Goal: Book appointment/travel/reservation

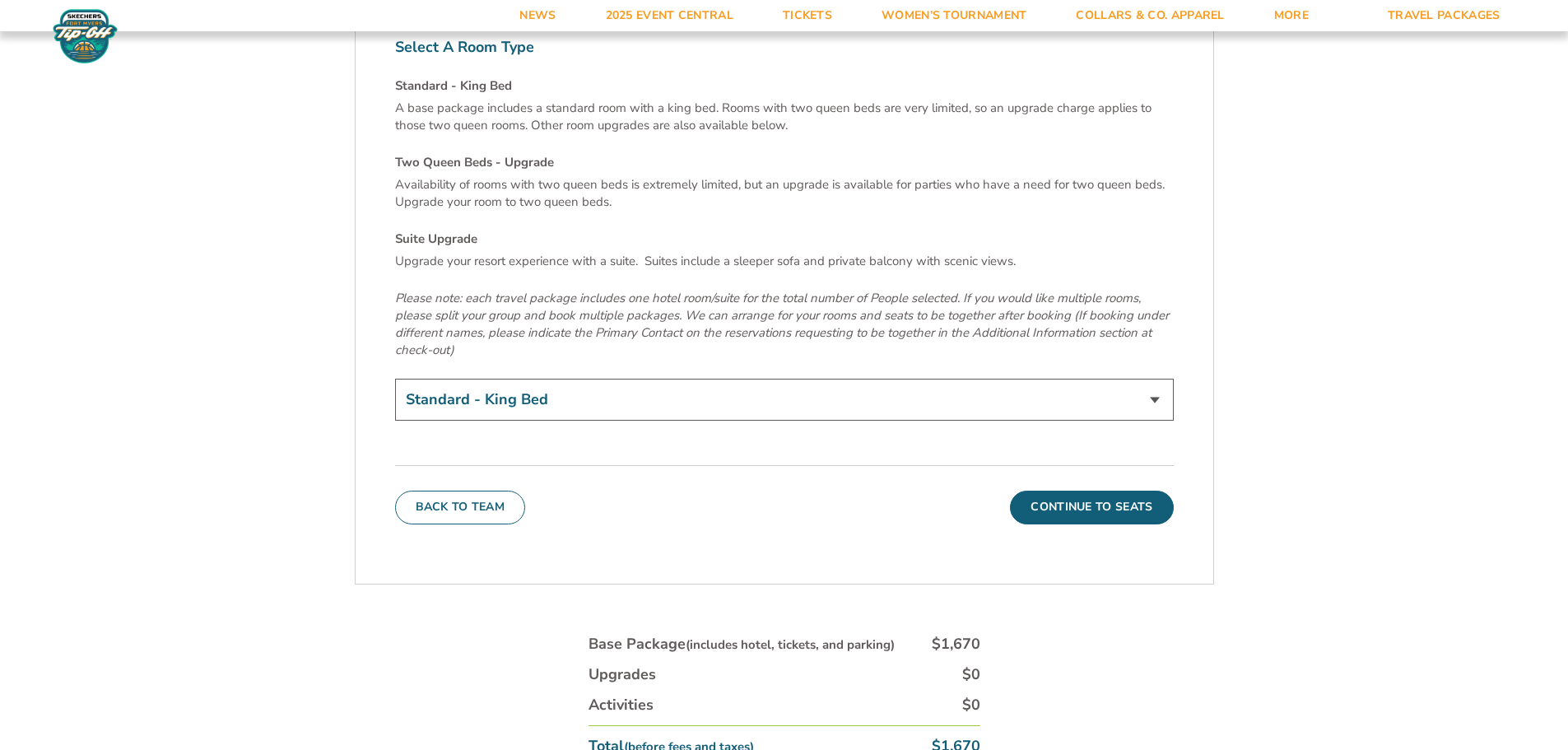
scroll to position [5765, 0]
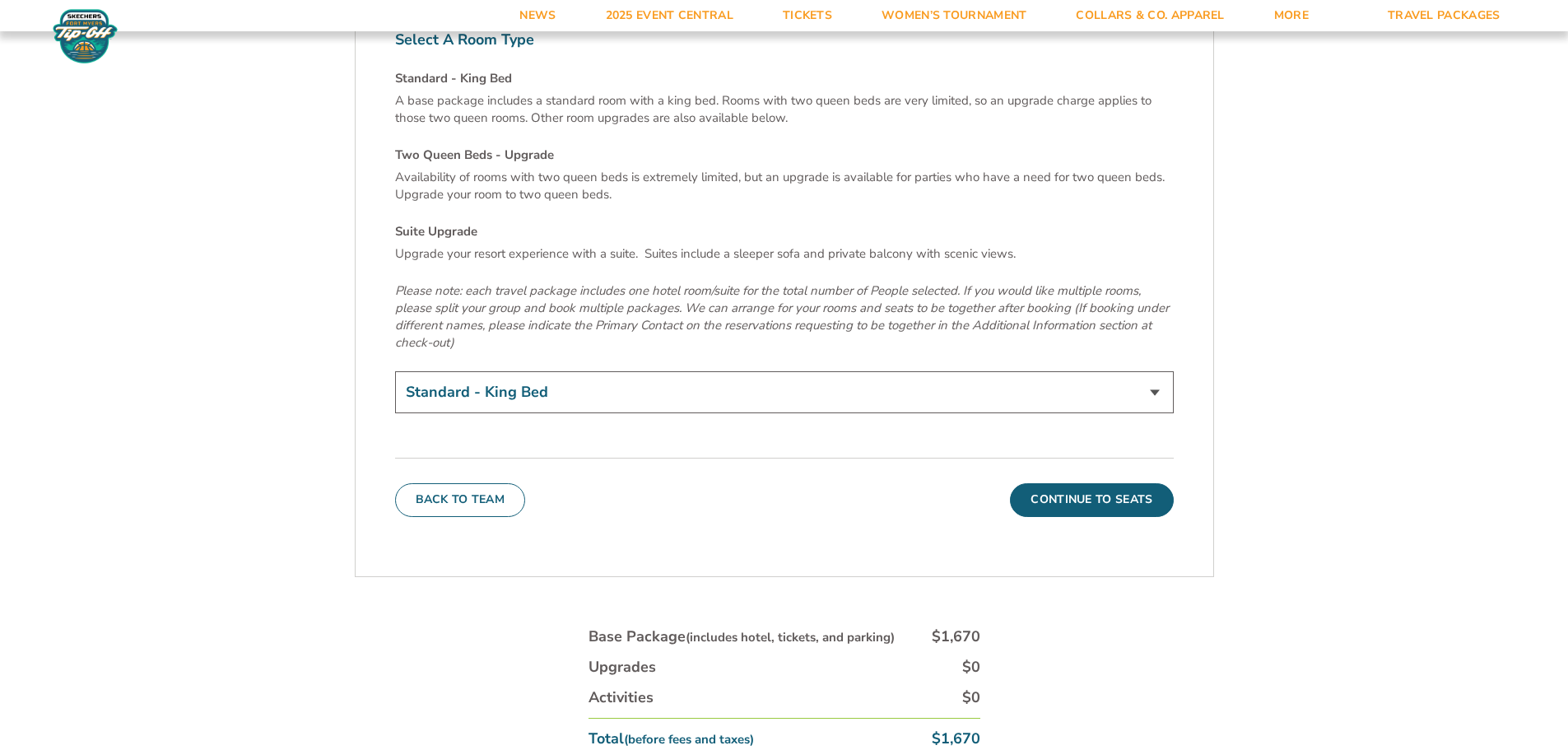
click at [615, 371] on select "Standard - King Bed Two Queen Beds - Upgrade (+$15 per night) Suite Upgrade (+$…" at bounding box center [784, 391] width 779 height 42
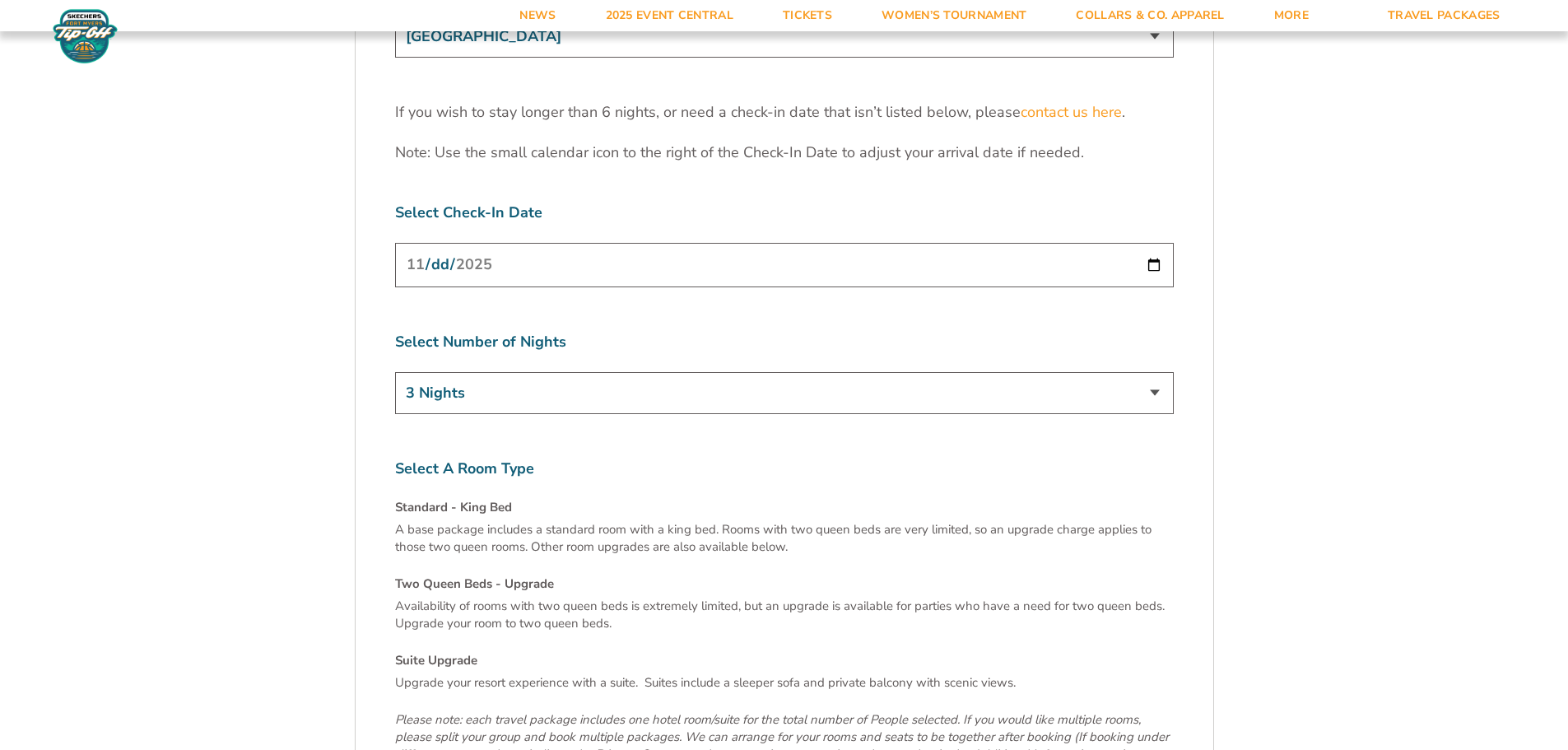
scroll to position [5270, 0]
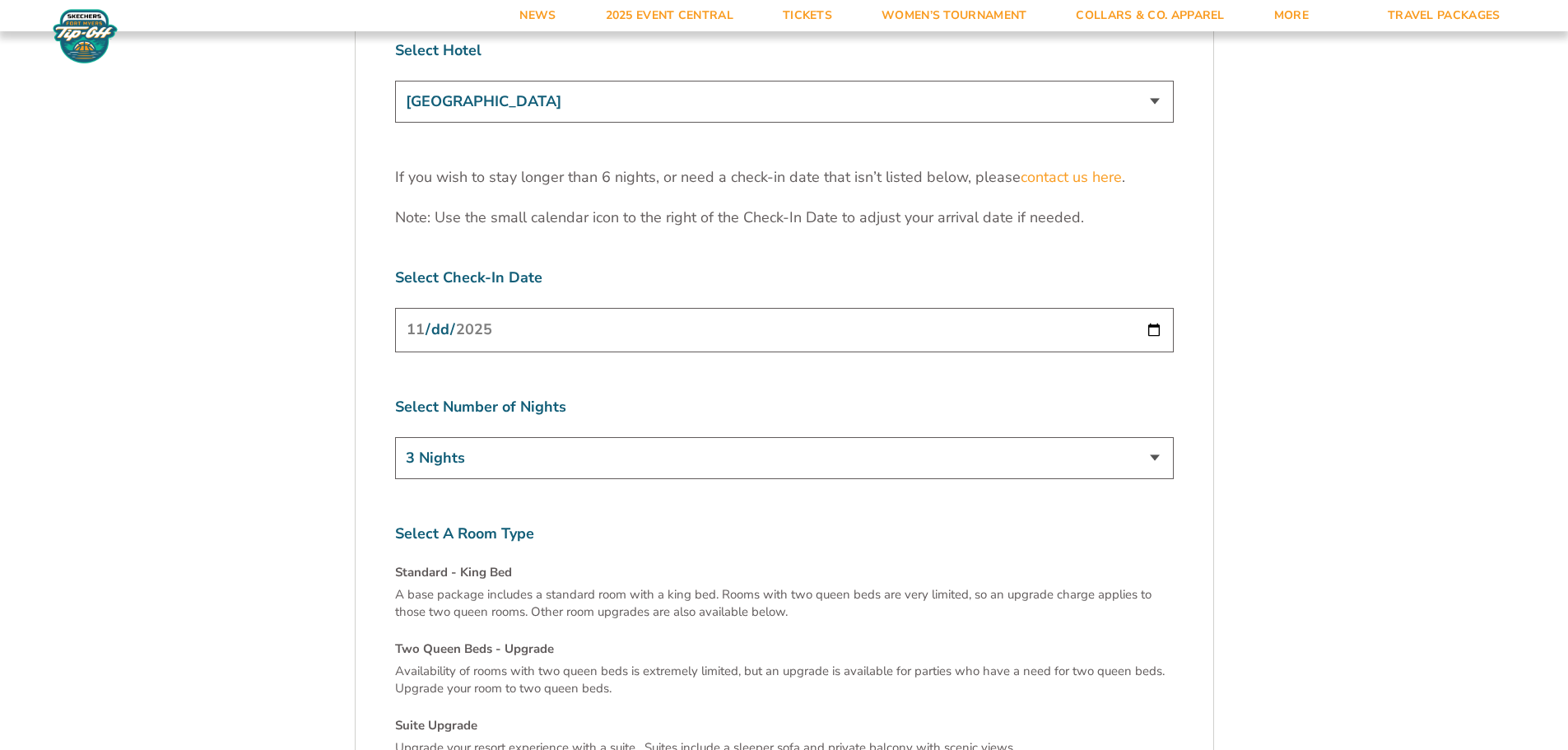
click at [435, 438] on select "3 Nights 4 Nights 5 Nights 6 Nights" at bounding box center [784, 458] width 779 height 42
select select "4 Nights"
click at [395, 438] on select "3 Nights 4 Nights 5 Nights 6 Nights" at bounding box center [784, 458] width 779 height 42
click at [524, 308] on input "[DATE]" at bounding box center [784, 329] width 779 height 44
click at [541, 308] on input "[DATE]" at bounding box center [784, 329] width 779 height 44
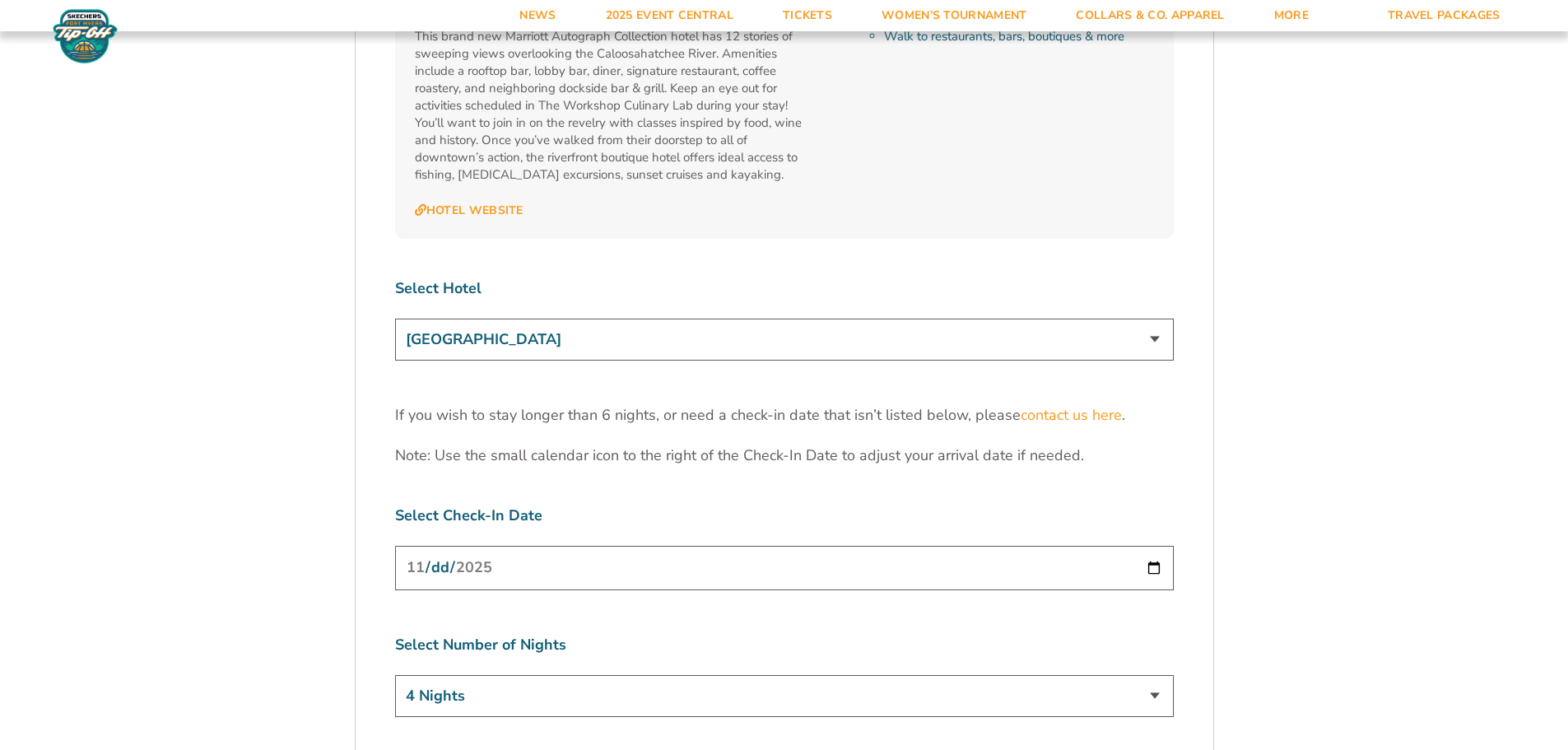
scroll to position [5024, 0]
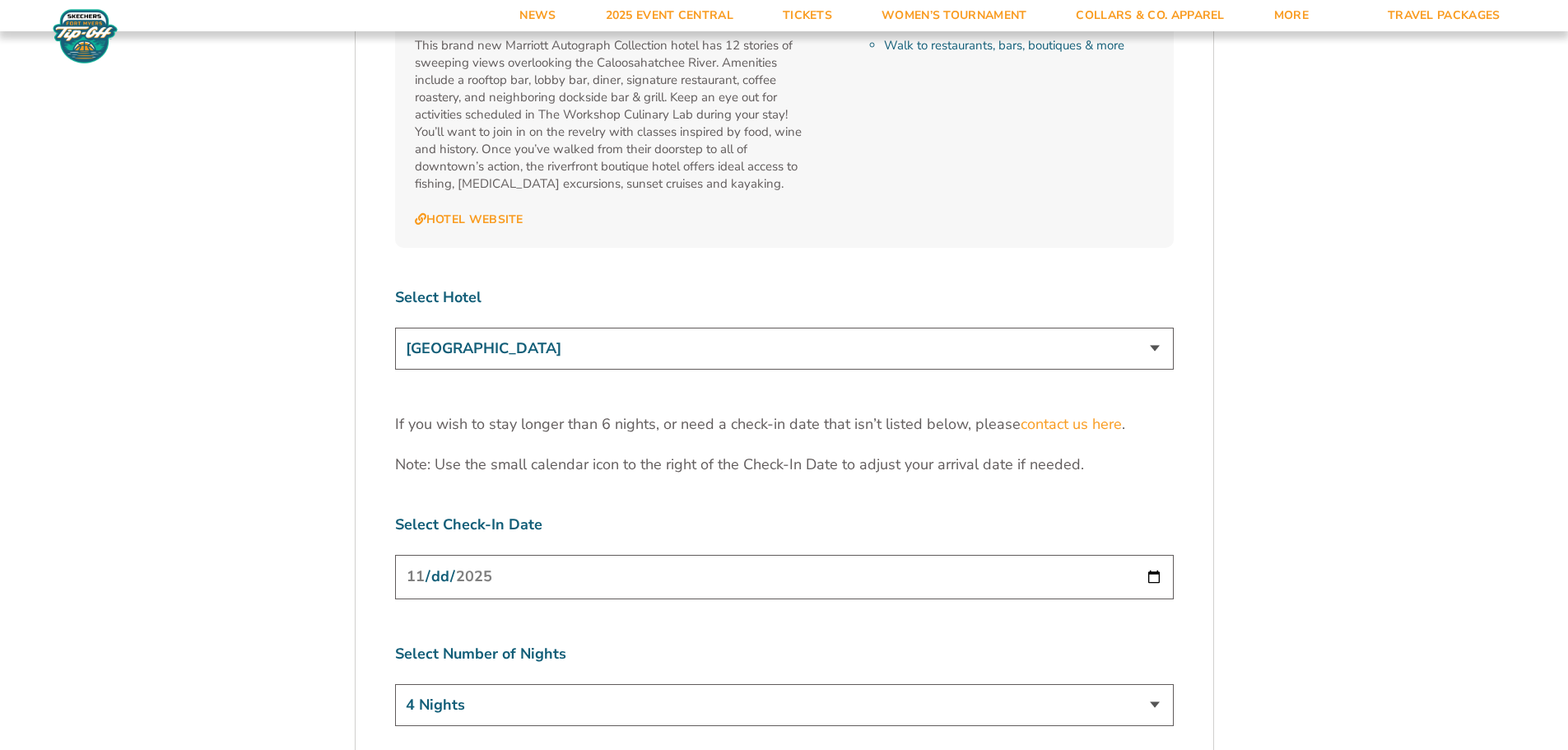
click at [527, 327] on select "[GEOGRAPHIC_DATA] [GEOGRAPHIC_DATA] [GEOGRAPHIC_DATA], Autograph Collection" at bounding box center [784, 348] width 779 height 42
select select "17487"
click at [395, 327] on select "[GEOGRAPHIC_DATA] [GEOGRAPHIC_DATA] [GEOGRAPHIC_DATA], Autograph Collection" at bounding box center [784, 348] width 779 height 42
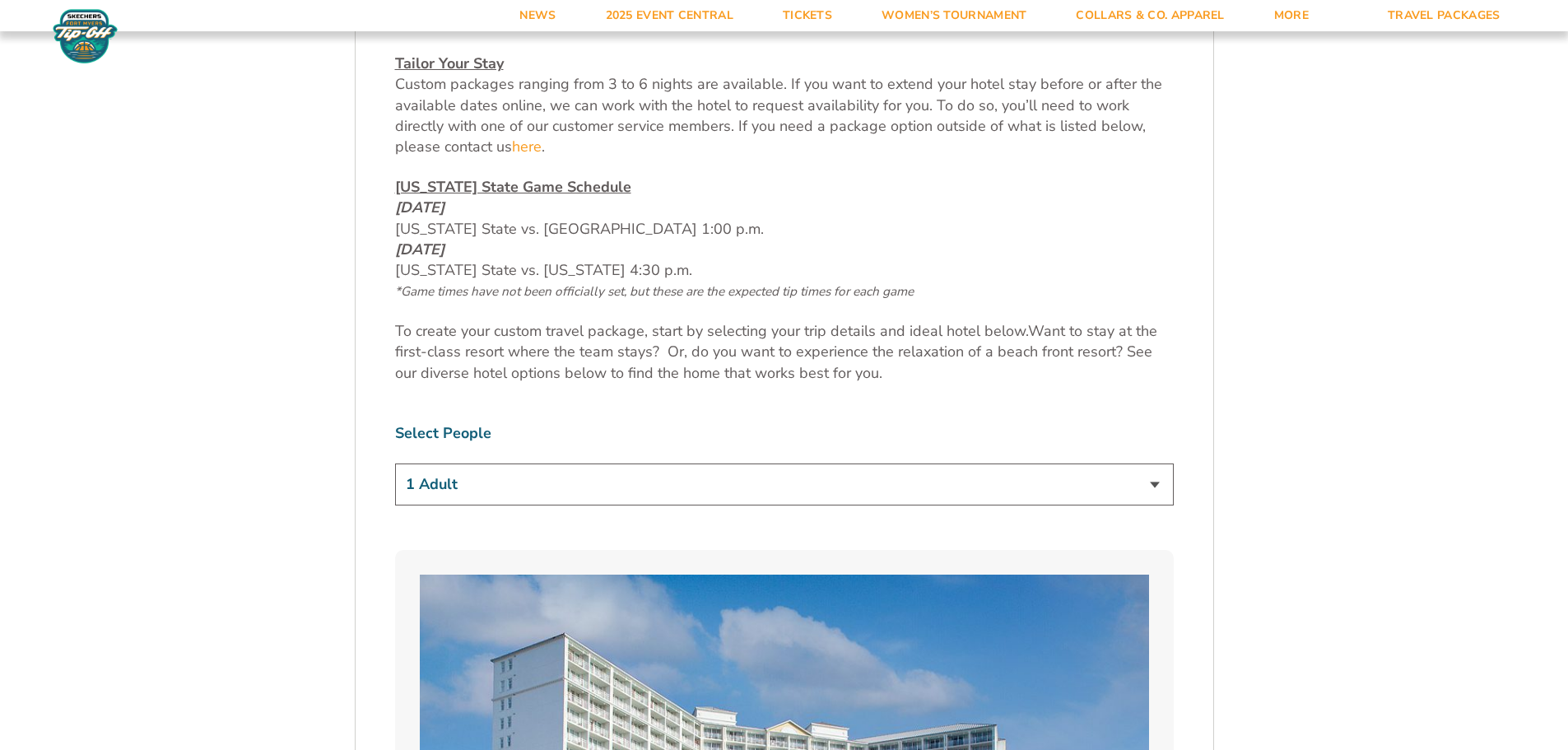
scroll to position [659, 0]
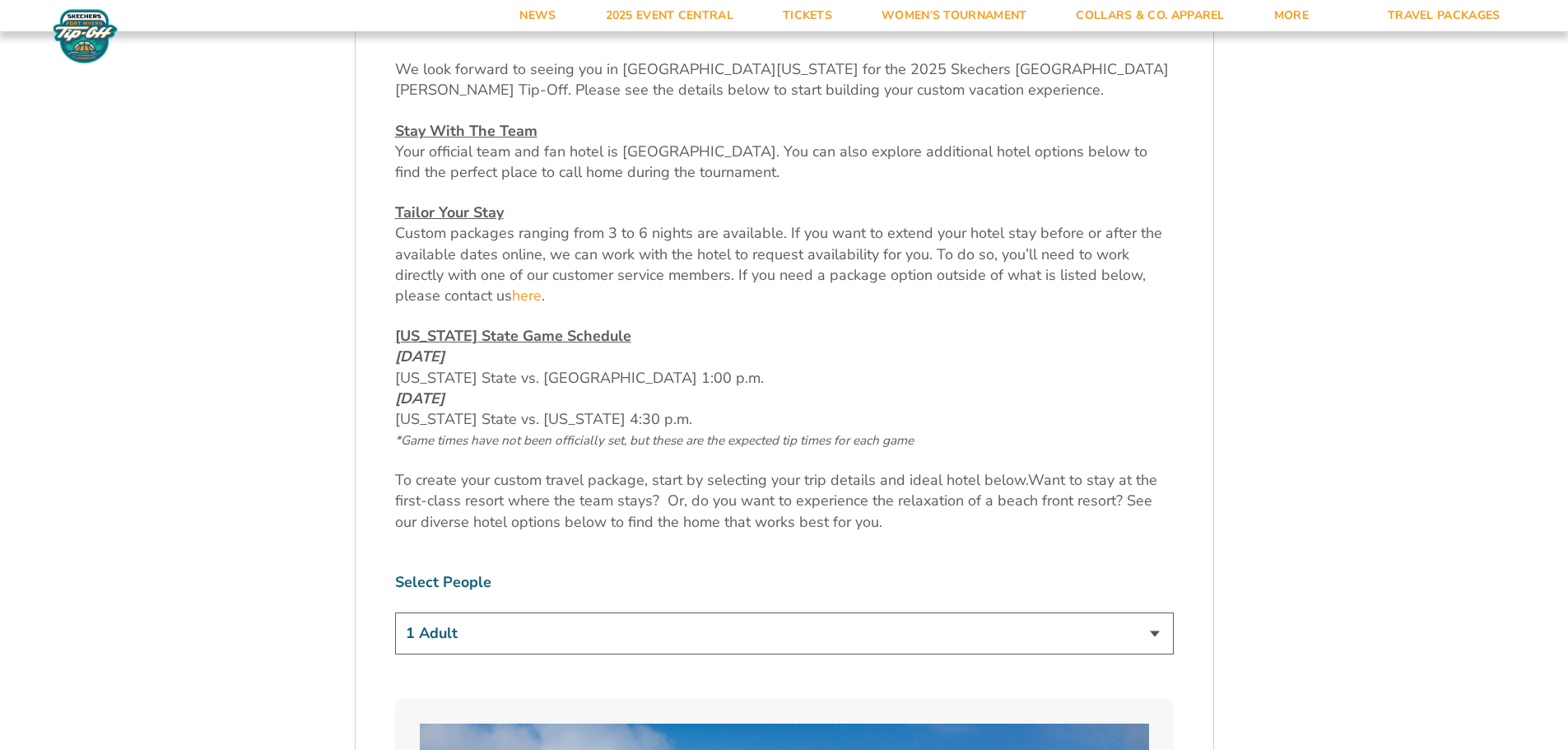
click at [494, 624] on select "1 Adult 2 Adults 3 Adults 4 Adults 2 Adults + 1 Child 2 Adults + 2 Children 2 A…" at bounding box center [784, 633] width 779 height 42
select select "2 Adults"
click at [395, 613] on select "1 Adult 2 Adults 3 Adults 4 Adults 2 Adults + 1 Child 2 Adults + 2 Children 2 A…" at bounding box center [784, 633] width 779 height 42
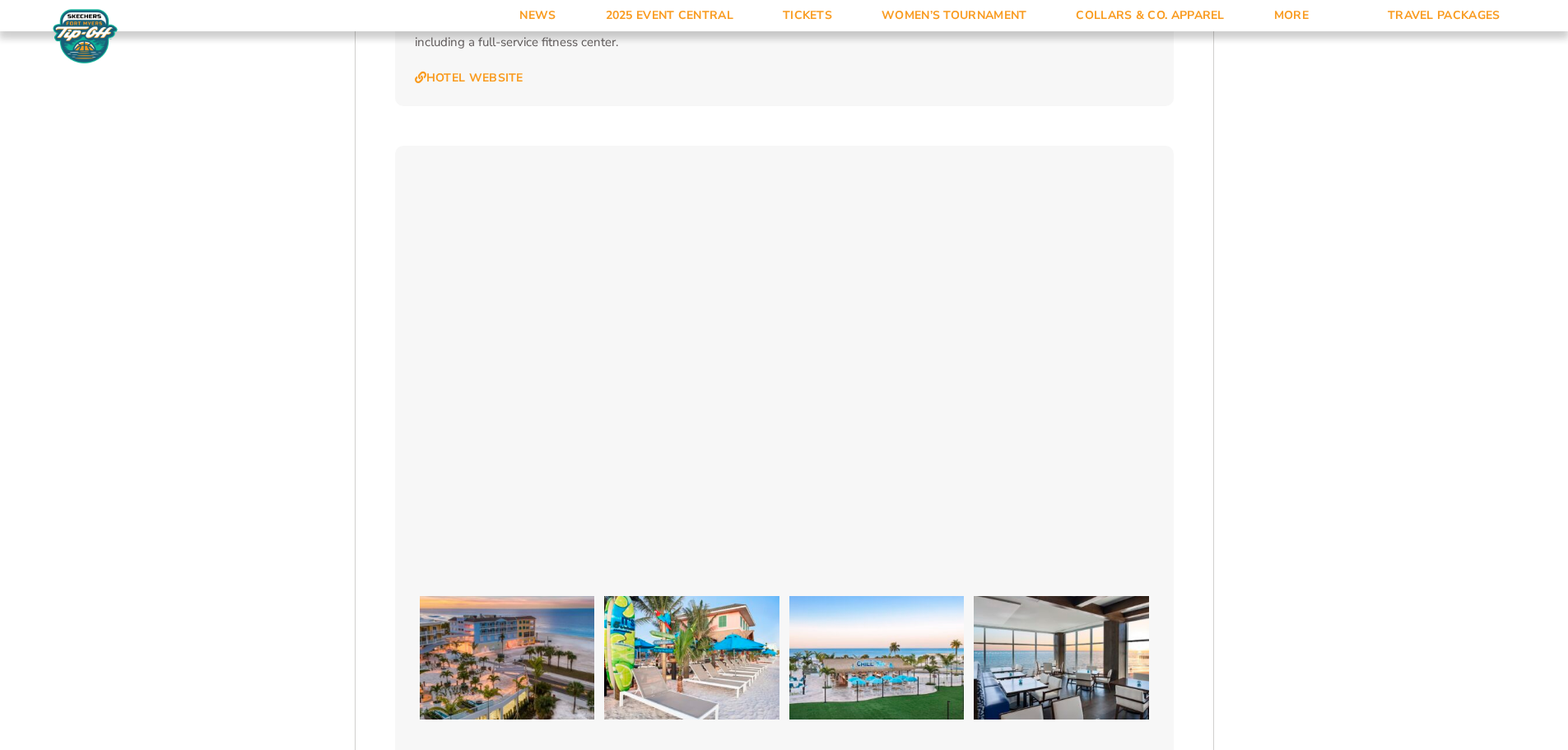
scroll to position [2306, 0]
